Goal: Task Accomplishment & Management: Complete application form

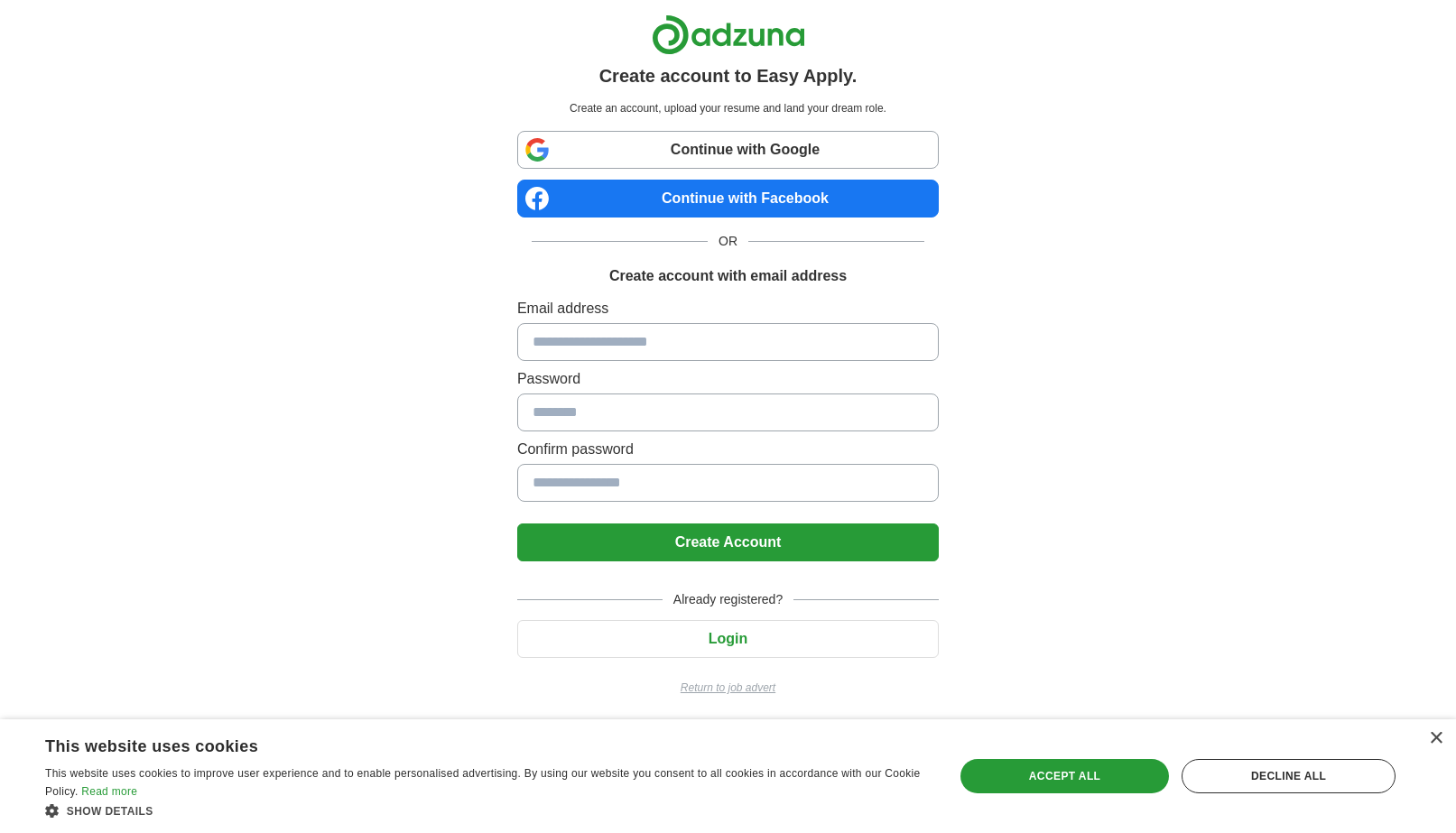
click at [724, 687] on p "Return to job advert" at bounding box center [728, 687] width 422 height 17
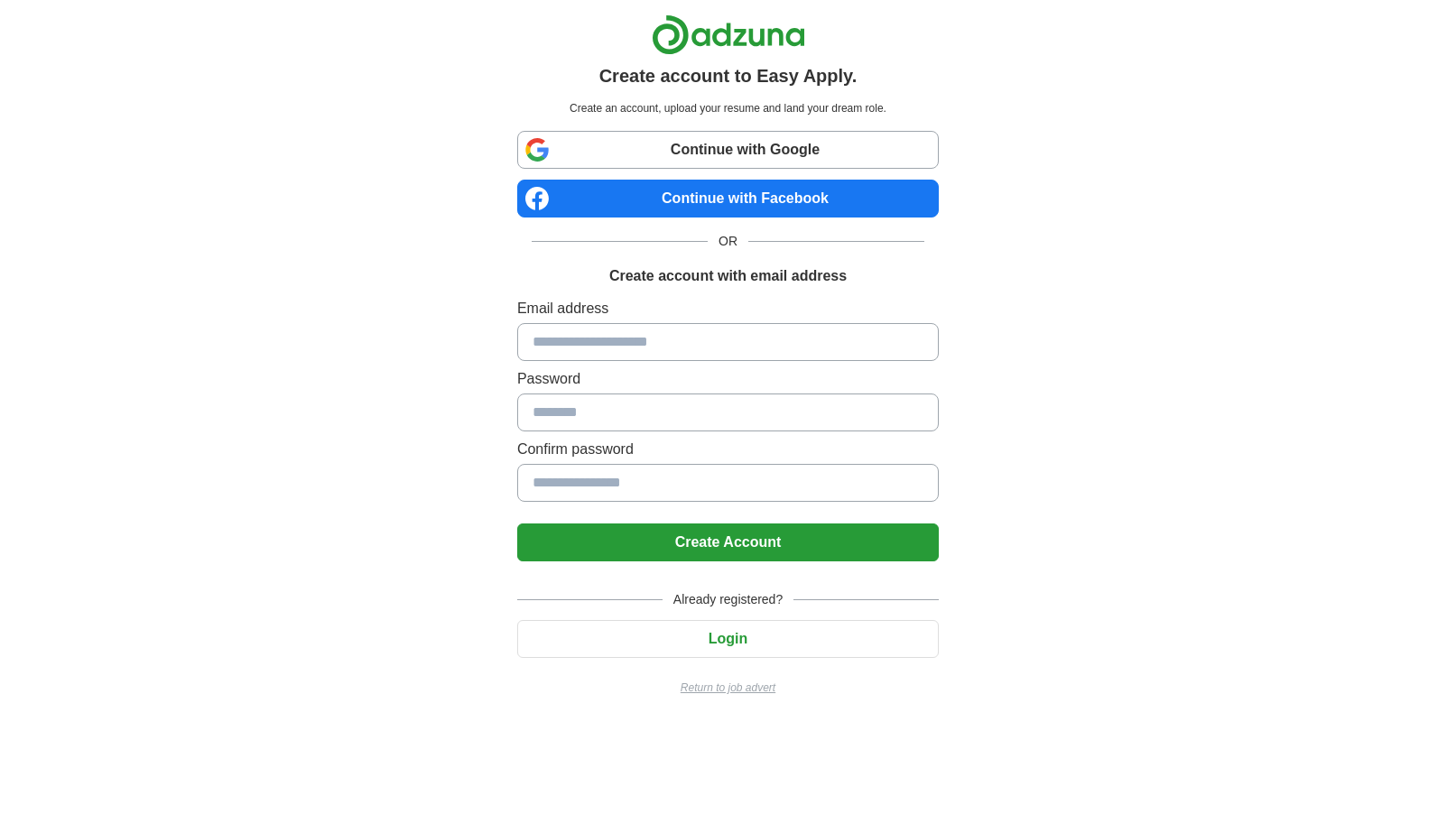
click at [688, 640] on button "Login" at bounding box center [728, 638] width 422 height 38
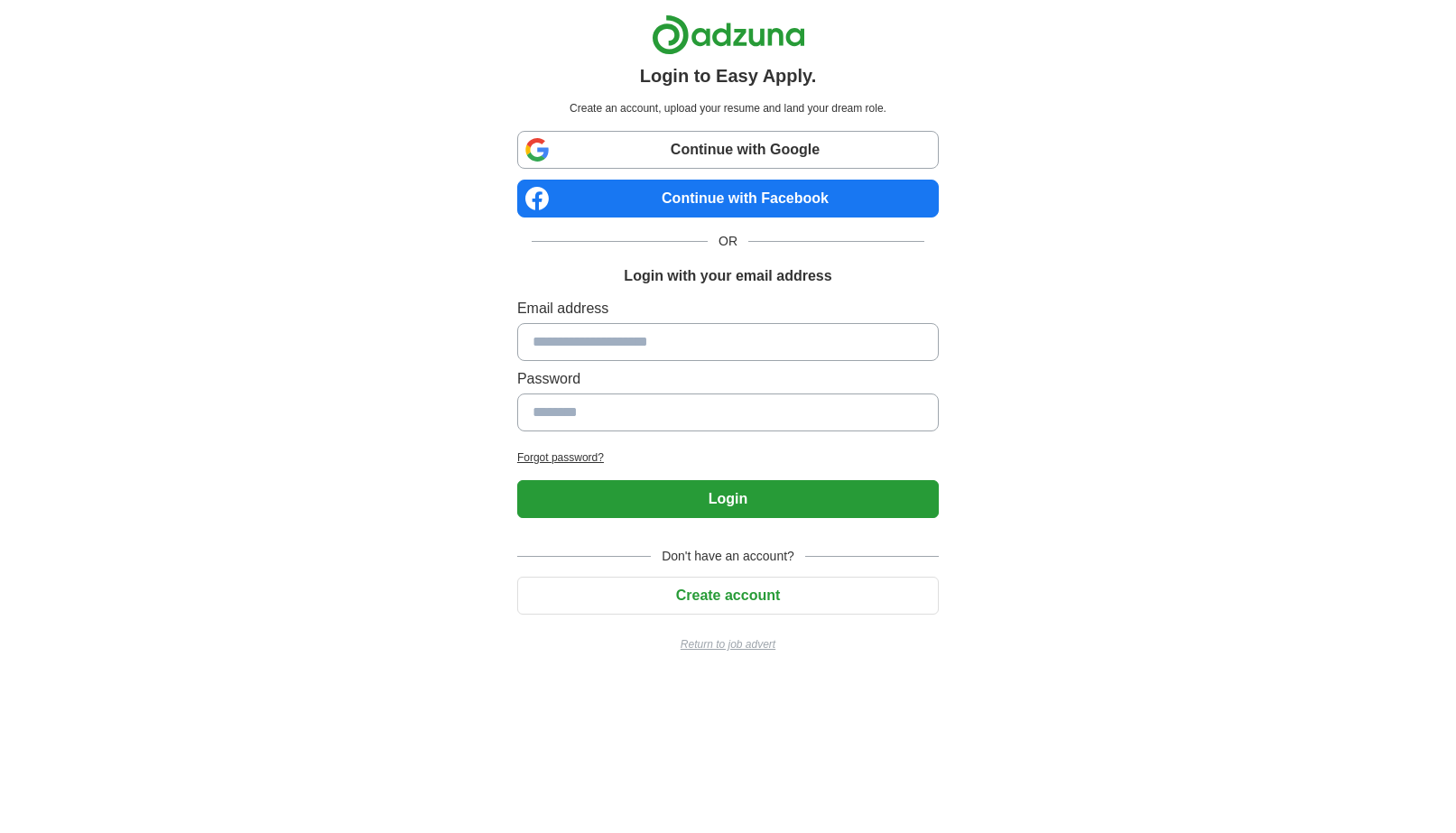
click at [632, 346] on input at bounding box center [728, 342] width 422 height 38
type input "**********"
click at [652, 408] on input at bounding box center [728, 412] width 422 height 38
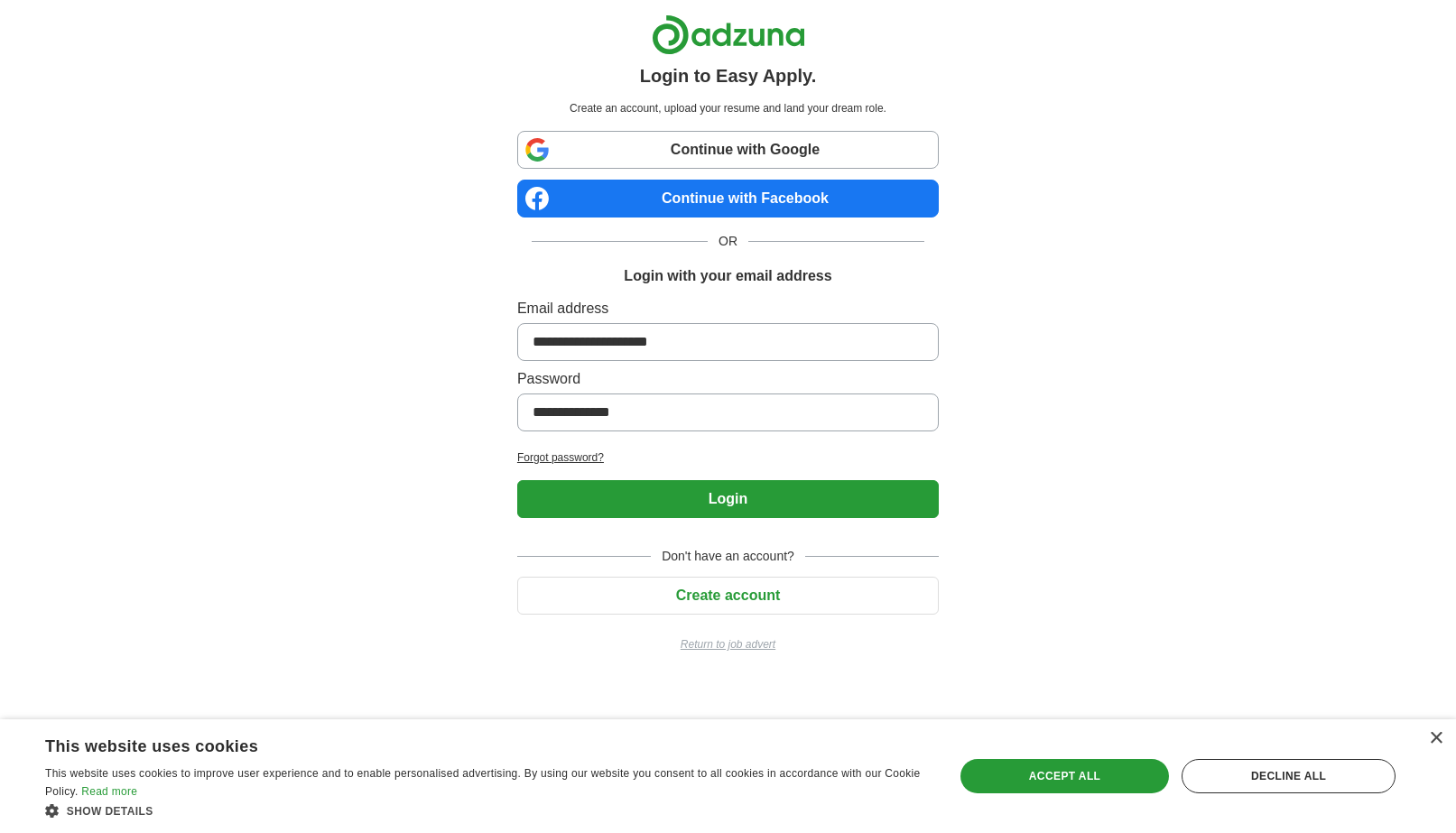
type input "**********"
click at [517, 480] on button "Login" at bounding box center [728, 499] width 422 height 38
click at [775, 506] on button "Login" at bounding box center [728, 499] width 422 height 38
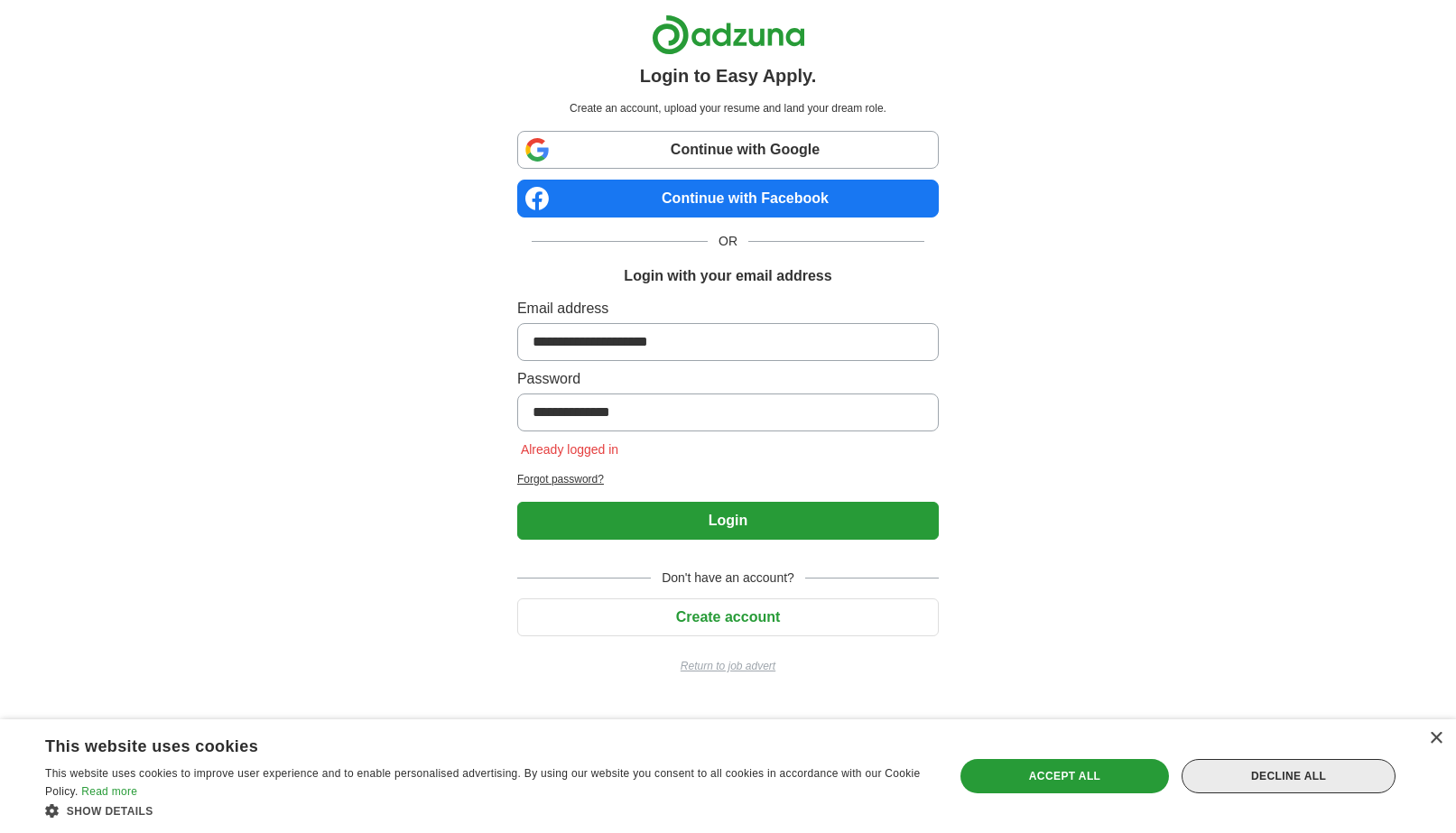
click at [1305, 775] on div "Decline all" at bounding box center [1288, 775] width 214 height 34
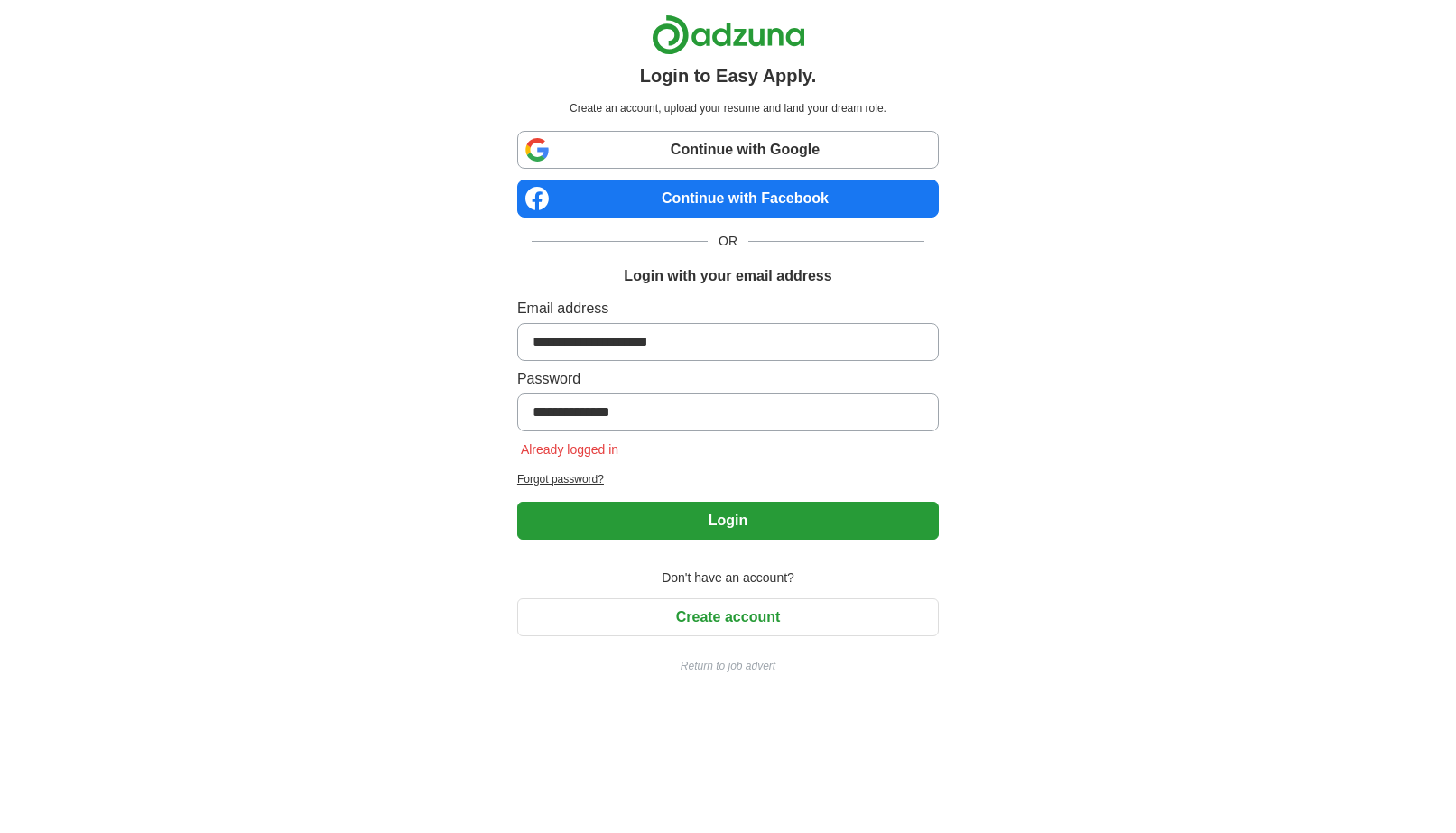
click at [731, 666] on p "Return to job advert" at bounding box center [728, 665] width 422 height 17
click at [724, 665] on p "Return to job advert" at bounding box center [728, 665] width 422 height 17
